Goal: Navigation & Orientation: Find specific page/section

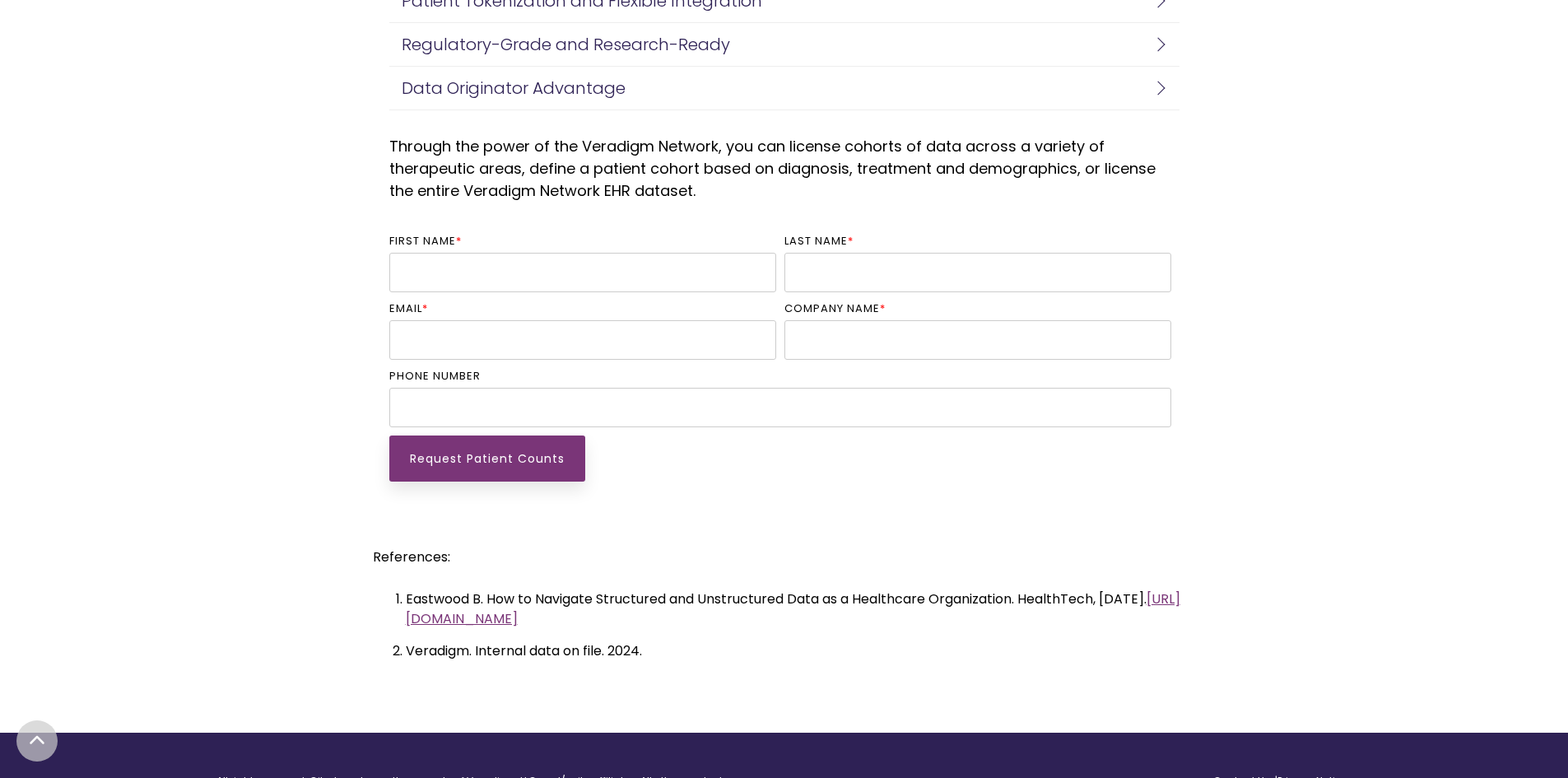
scroll to position [4066, 0]
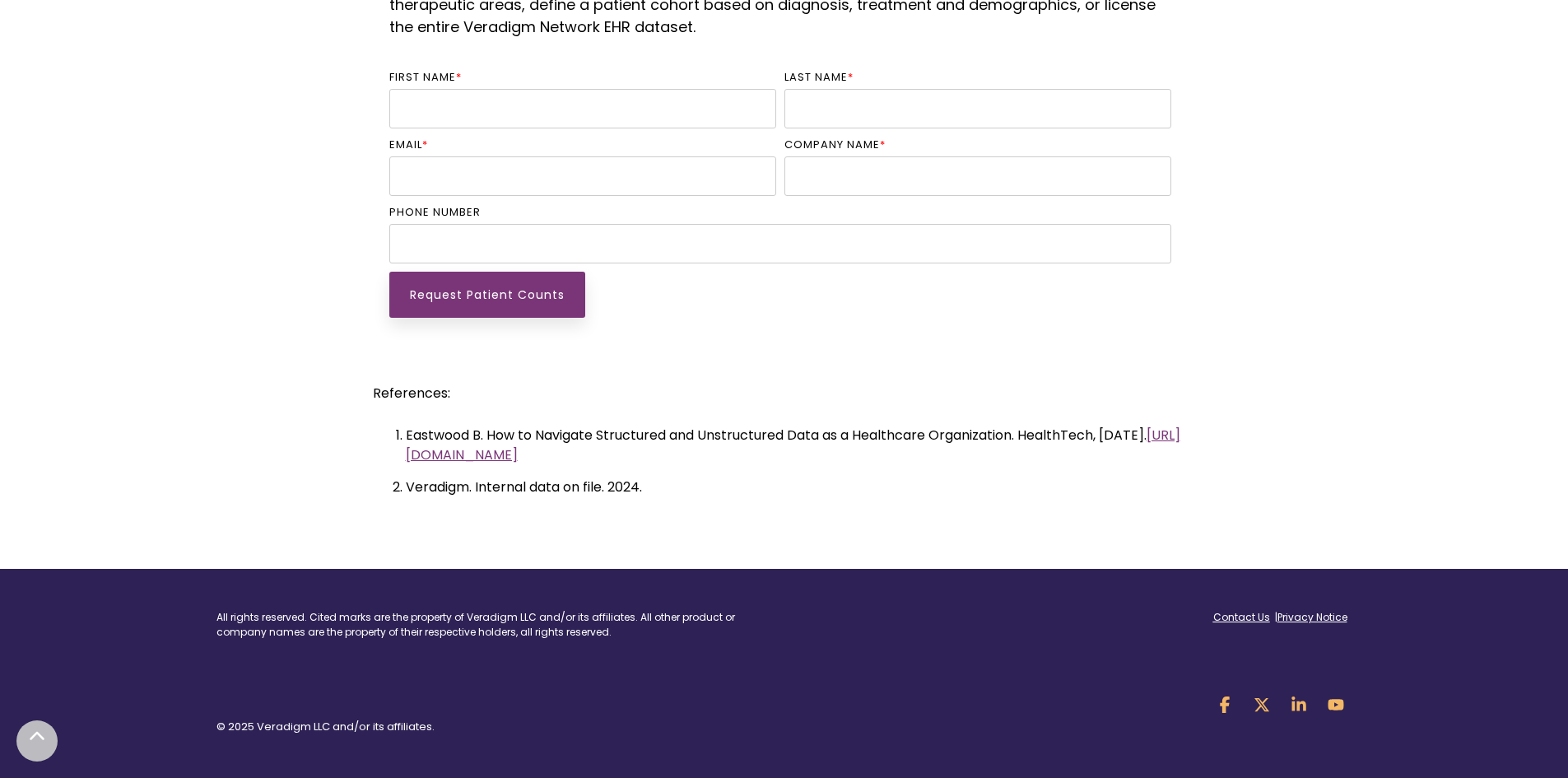
click at [36, 731] on icon at bounding box center [38, 738] width 17 height 17
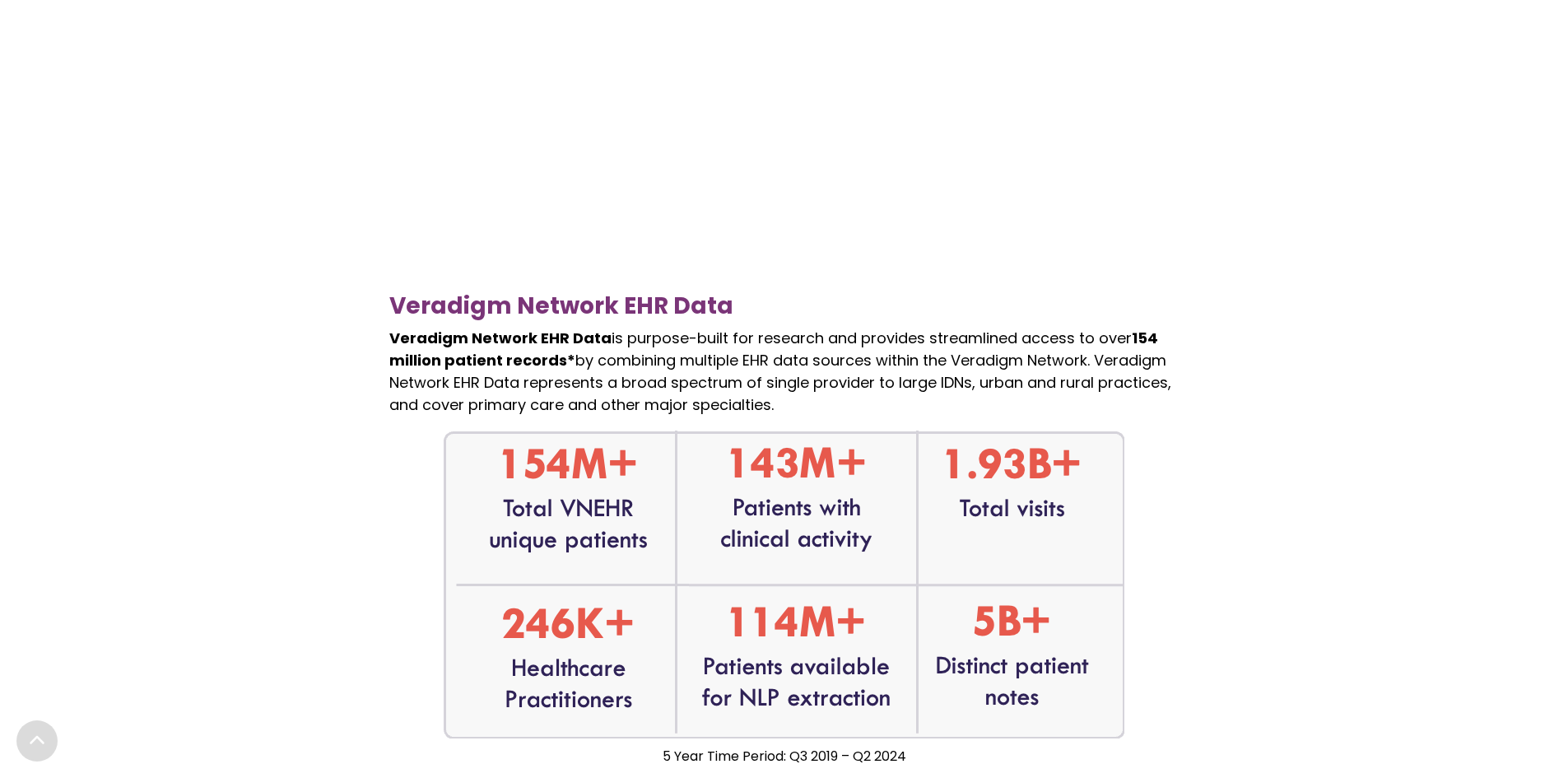
scroll to position [0, 0]
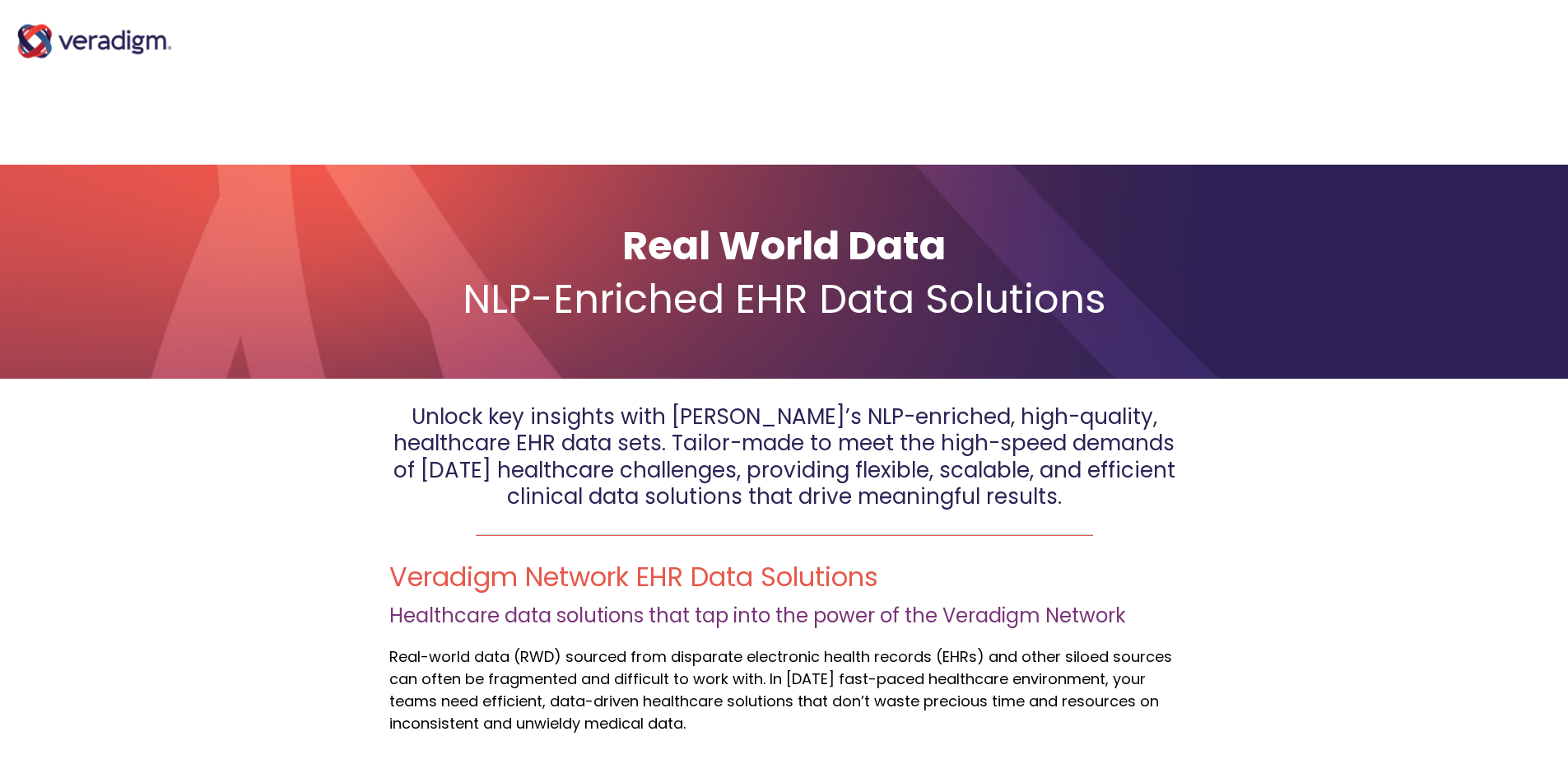
click at [29, 20] on img at bounding box center [94, 41] width 165 height 66
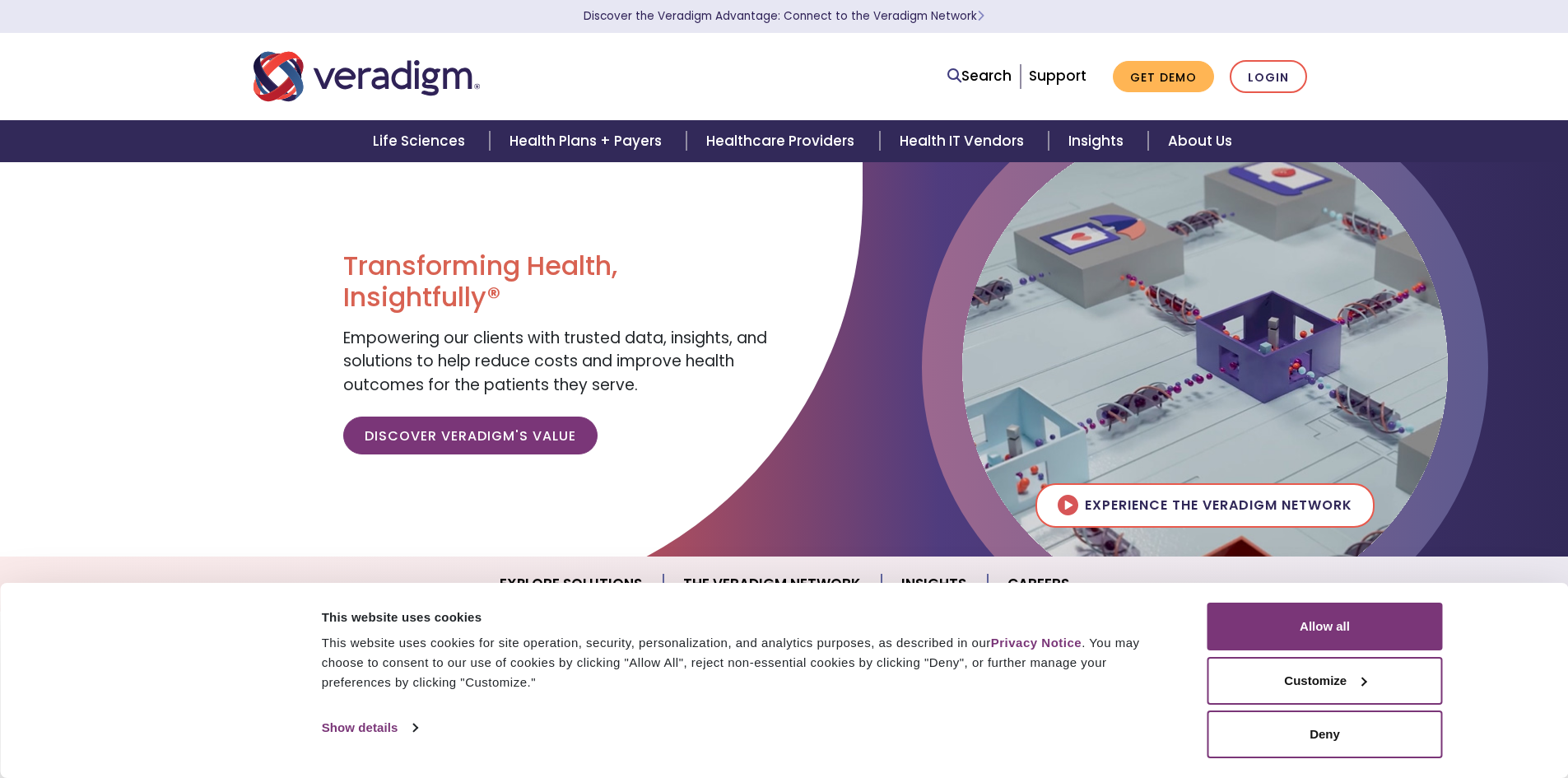
click at [1281, 95] on div "Search Support Get Demo Login" at bounding box center [784, 77] width 1086 height 55
click at [1271, 73] on link "Login" at bounding box center [1269, 77] width 77 height 34
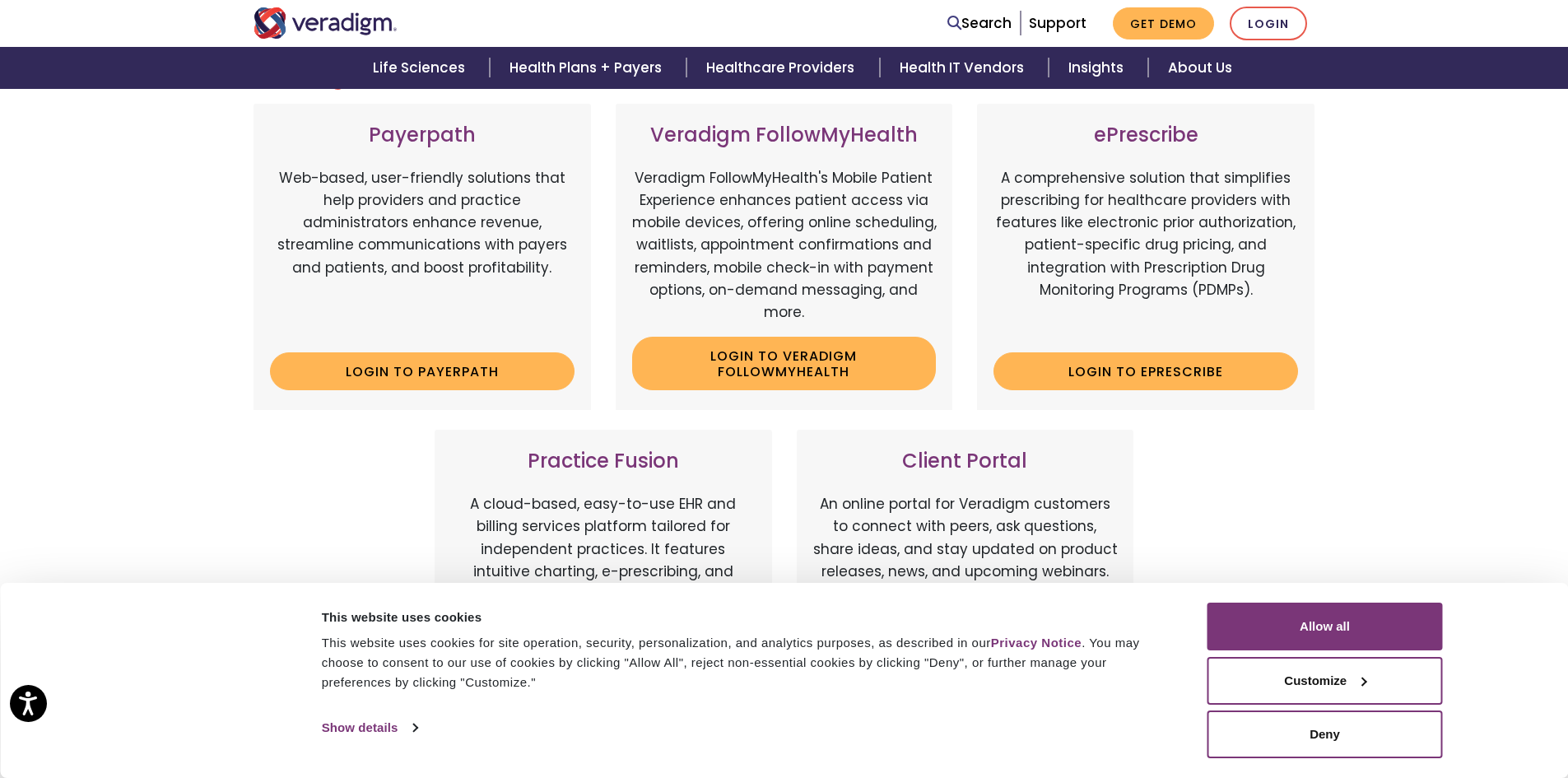
scroll to position [247, 0]
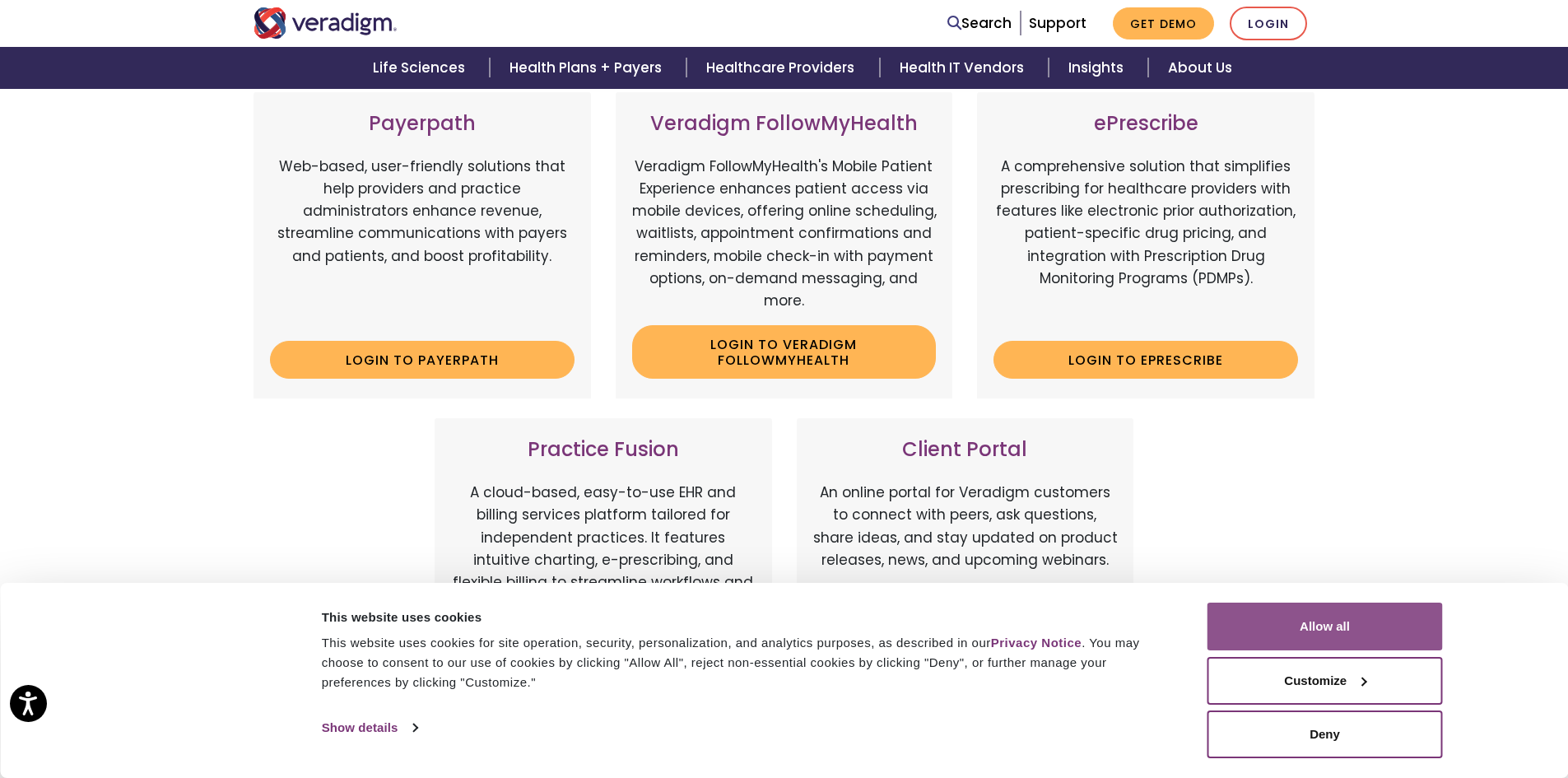
click at [1415, 626] on button "Allow all" at bounding box center [1325, 627] width 235 height 48
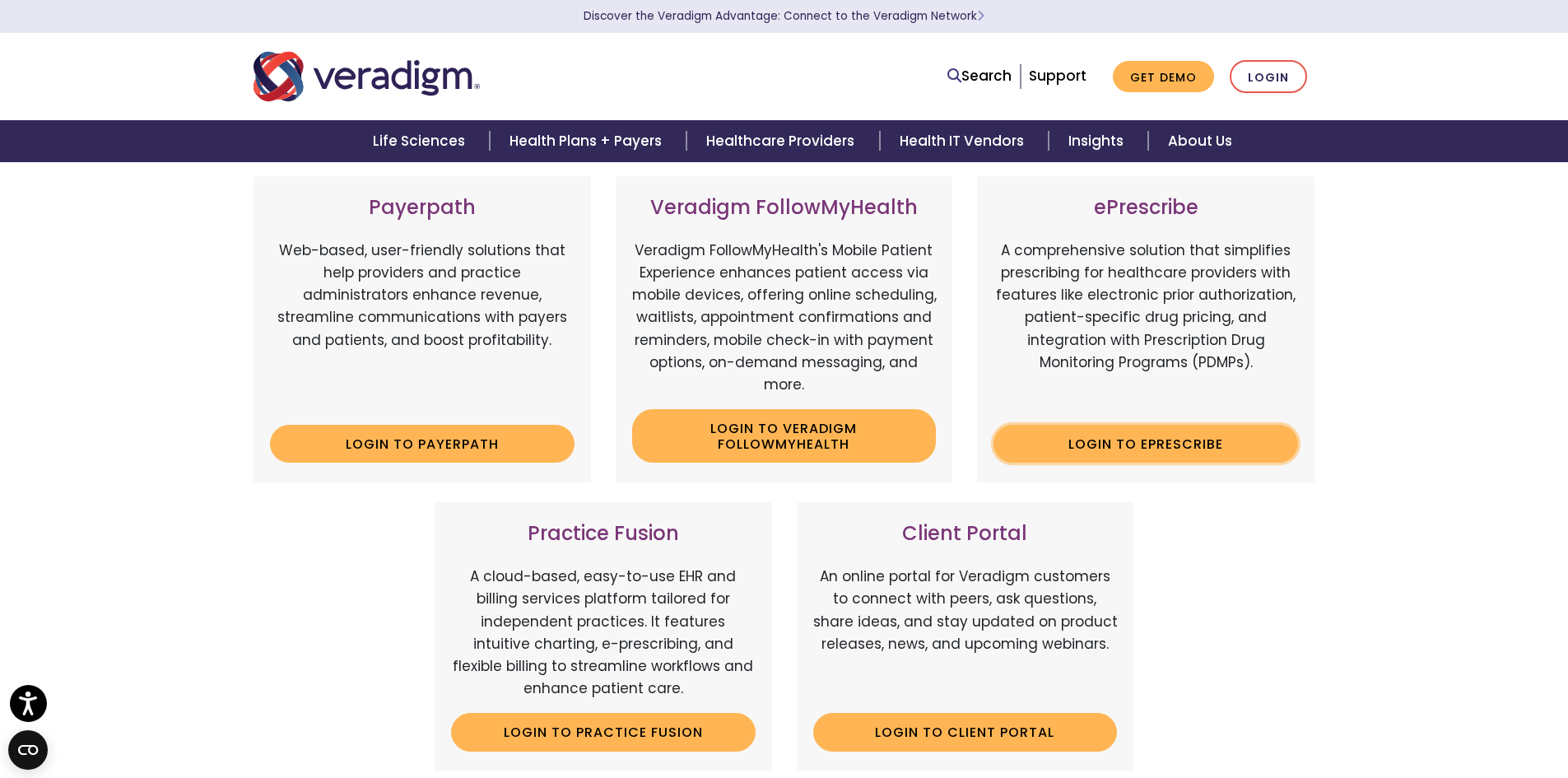
scroll to position [165, 0]
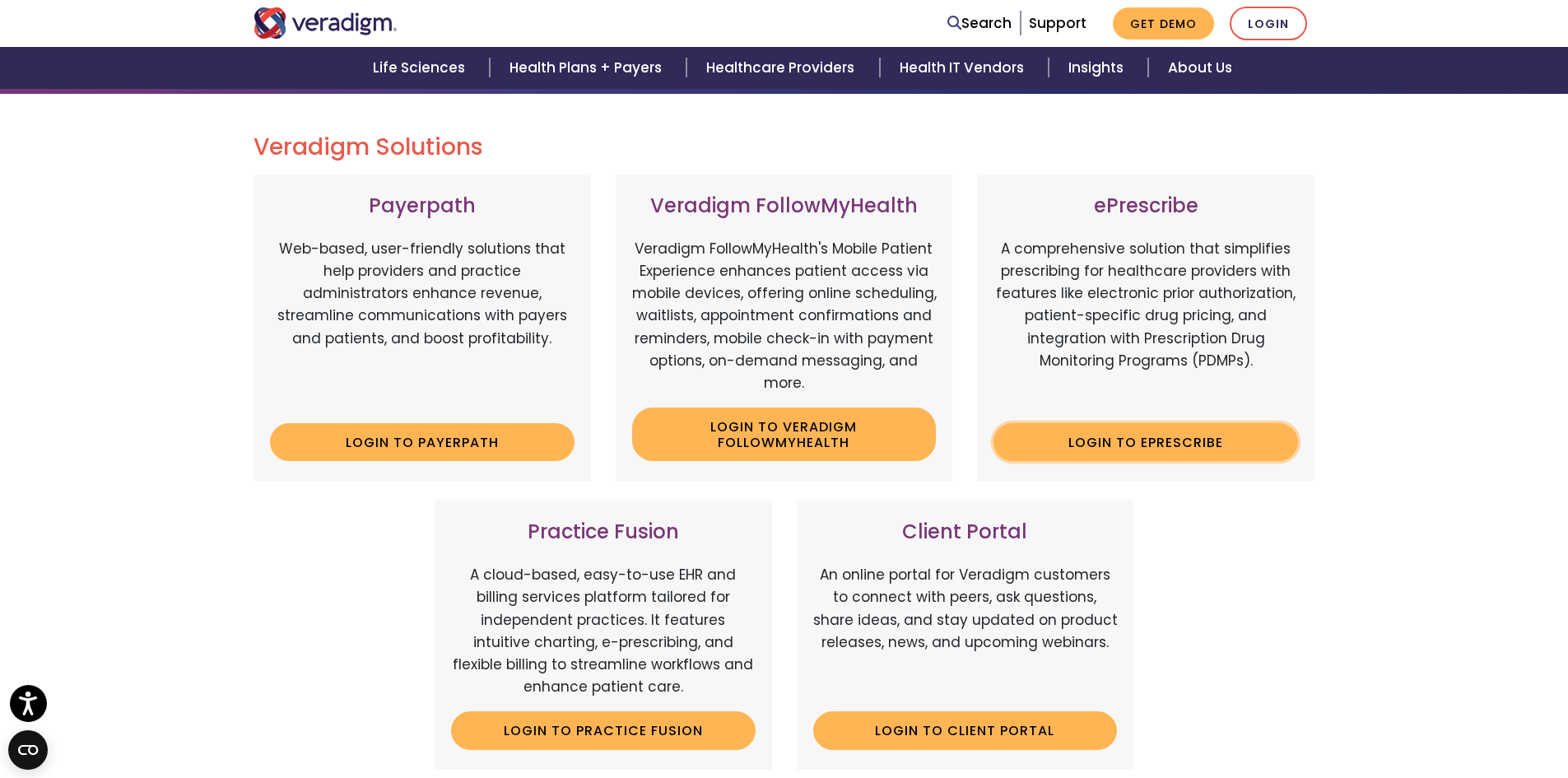
click at [1181, 452] on link "Login to ePrescribe" at bounding box center [1146, 442] width 305 height 38
